Goal: Information Seeking & Learning: Find specific fact

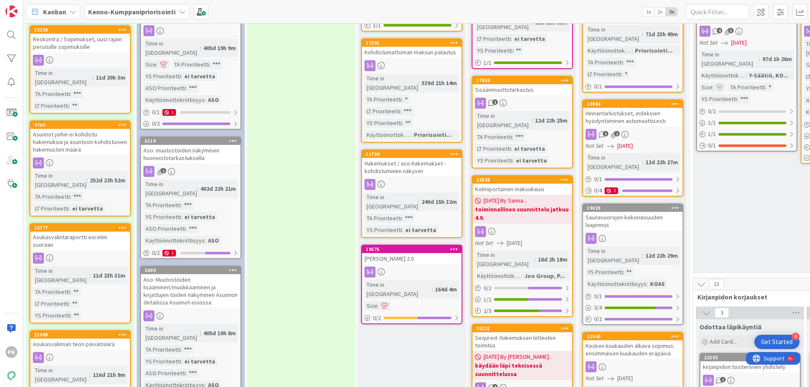
scroll to position [337, 0]
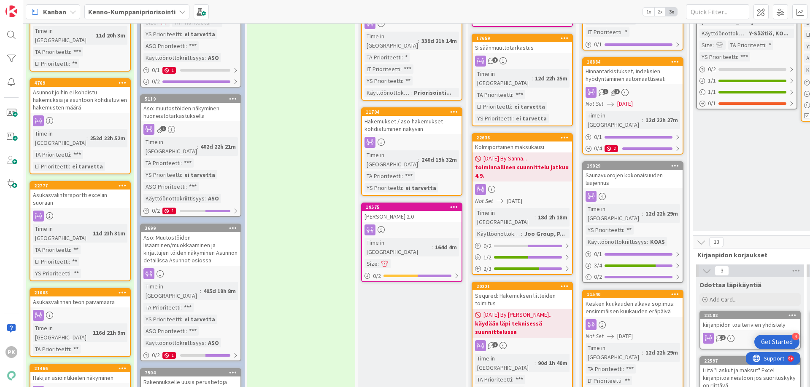
click at [83, 211] on div at bounding box center [80, 216] width 100 height 11
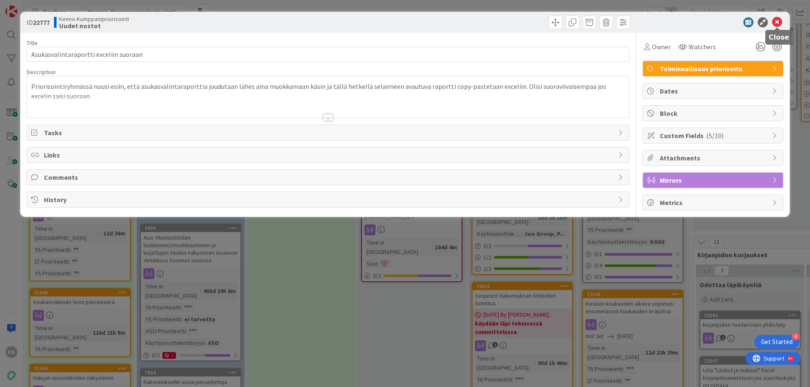
click at [774, 22] on icon at bounding box center [777, 22] width 10 height 10
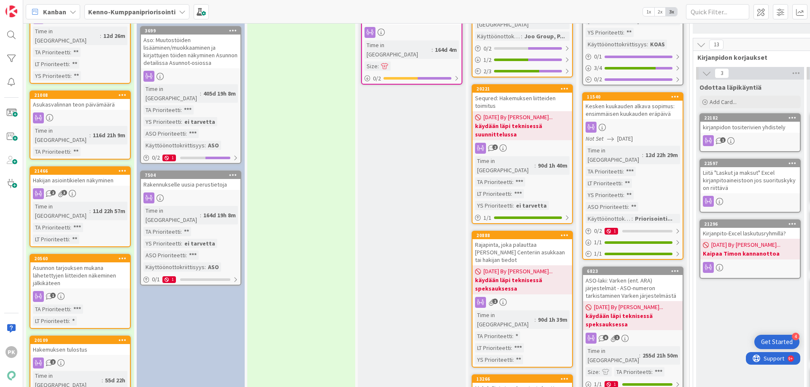
scroll to position [548, 0]
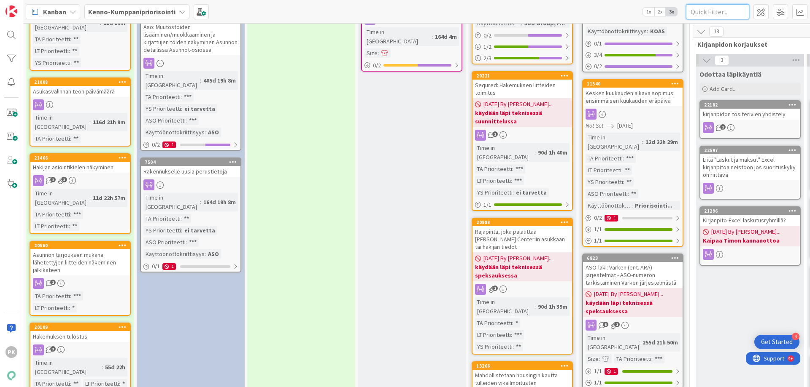
click at [691, 12] on input "text" at bounding box center [717, 11] width 63 height 15
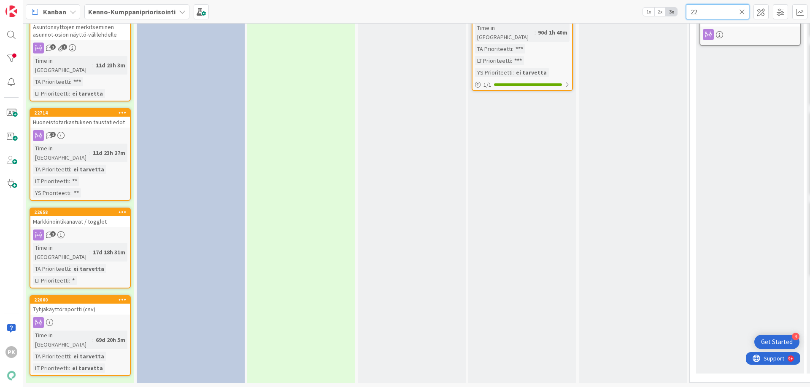
scroll to position [0, 0]
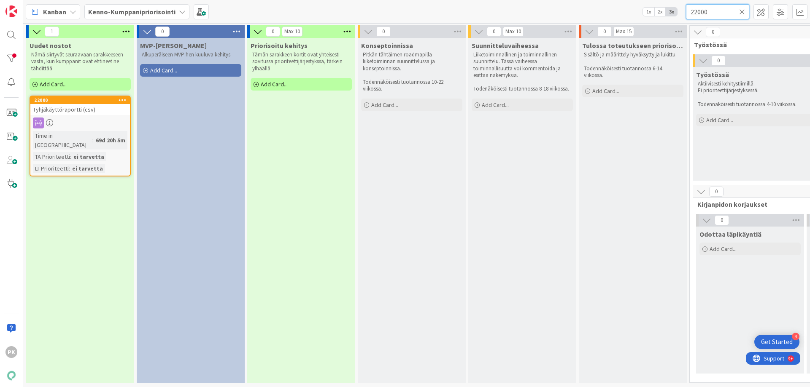
type input "22000"
click at [75, 122] on div at bounding box center [80, 123] width 100 height 11
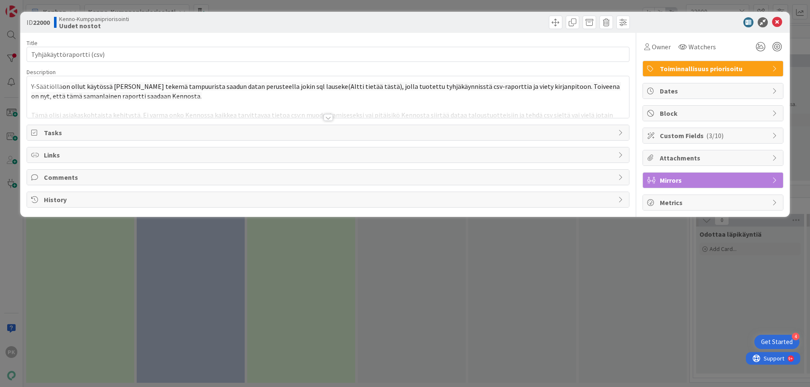
click at [327, 117] on div at bounding box center [327, 117] width 9 height 7
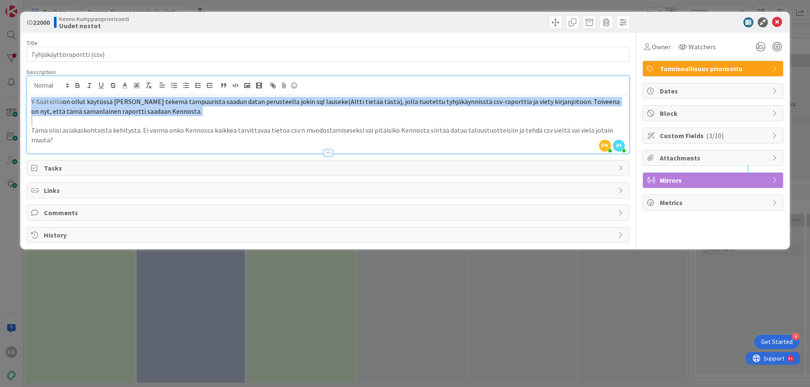
drag, startPoint x: 521, startPoint y: 124, endPoint x: 127, endPoint y: 111, distance: 393.6
copy p "Y-Säätiöllä on ollut käytössä Pandian tekemä tampuurista saadun datan perusteel…"
click at [35, 123] on p at bounding box center [327, 121] width 593 height 10
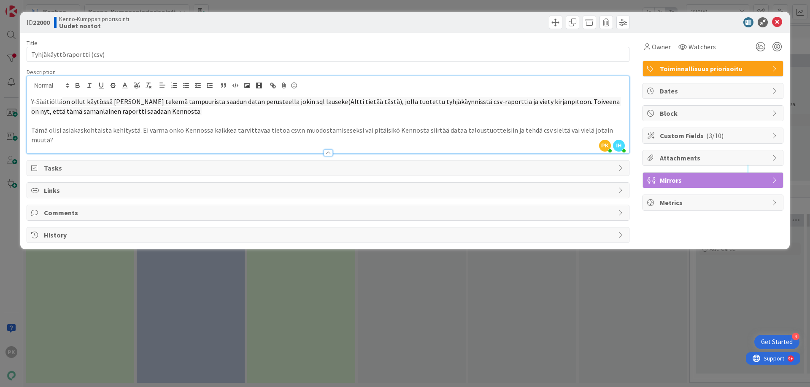
drag, startPoint x: 320, startPoint y: 127, endPoint x: 553, endPoint y: 148, distance: 234.1
click at [553, 148] on div "Title 25 / 128 Tyhjäkäyttöraportti (csv) Description PK [PERSON_NAME] just join…" at bounding box center [328, 138] width 602 height 210
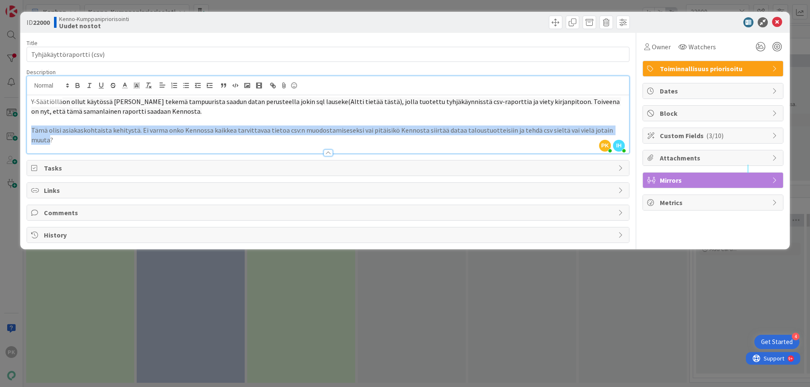
drag, startPoint x: 31, startPoint y: 130, endPoint x: 611, endPoint y: 131, distance: 579.7
click at [611, 131] on div "Y-Säätiöllä on ollut käytössä Pandian tekemä tampuurista saadun datan perusteel…" at bounding box center [328, 124] width 602 height 58
copy p "Tämä olisi asiakaskohtaista kehitystä. Ei varma onko Kennossa kaikkea tarvittav…"
